Goal: Task Accomplishment & Management: Use online tool/utility

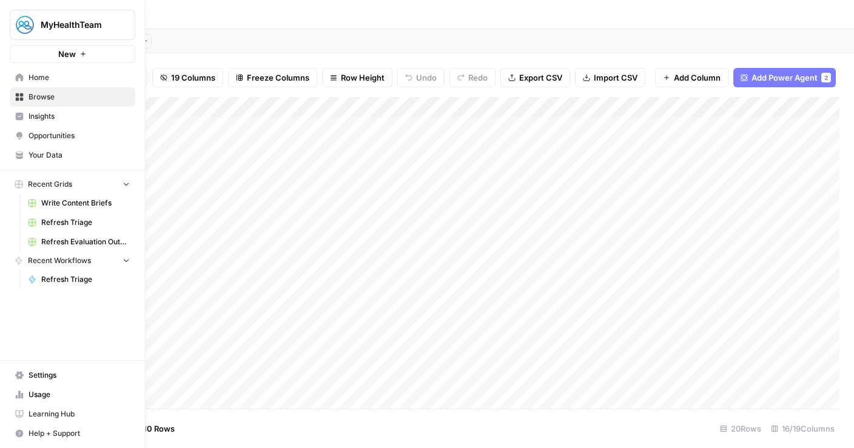
click at [13, 98] on link "Browse" at bounding box center [73, 96] width 126 height 19
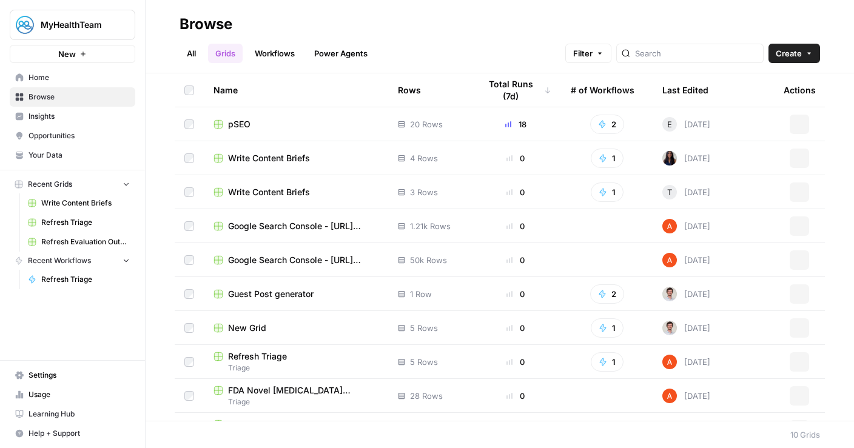
click at [77, 239] on span "Refresh Evaluation Outputs" at bounding box center [85, 242] width 89 height 11
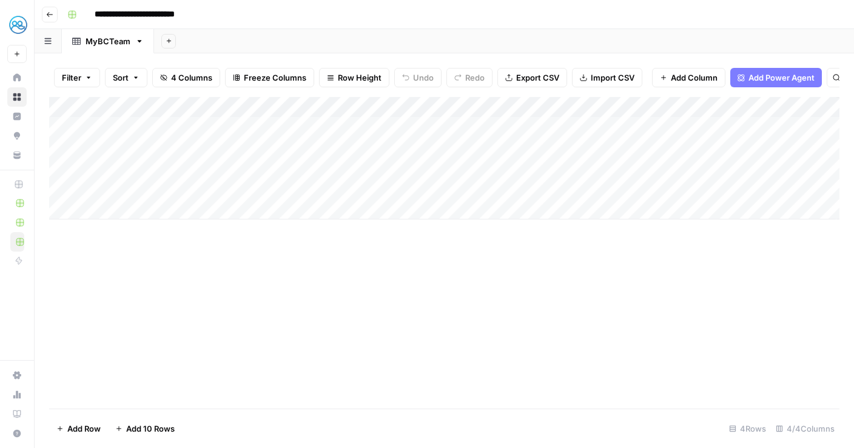
click at [248, 172] on div "Add Column" at bounding box center [444, 158] width 790 height 123
click at [759, 169] on div "Add Column" at bounding box center [444, 158] width 790 height 123
